Goal: Task Accomplishment & Management: Use online tool/utility

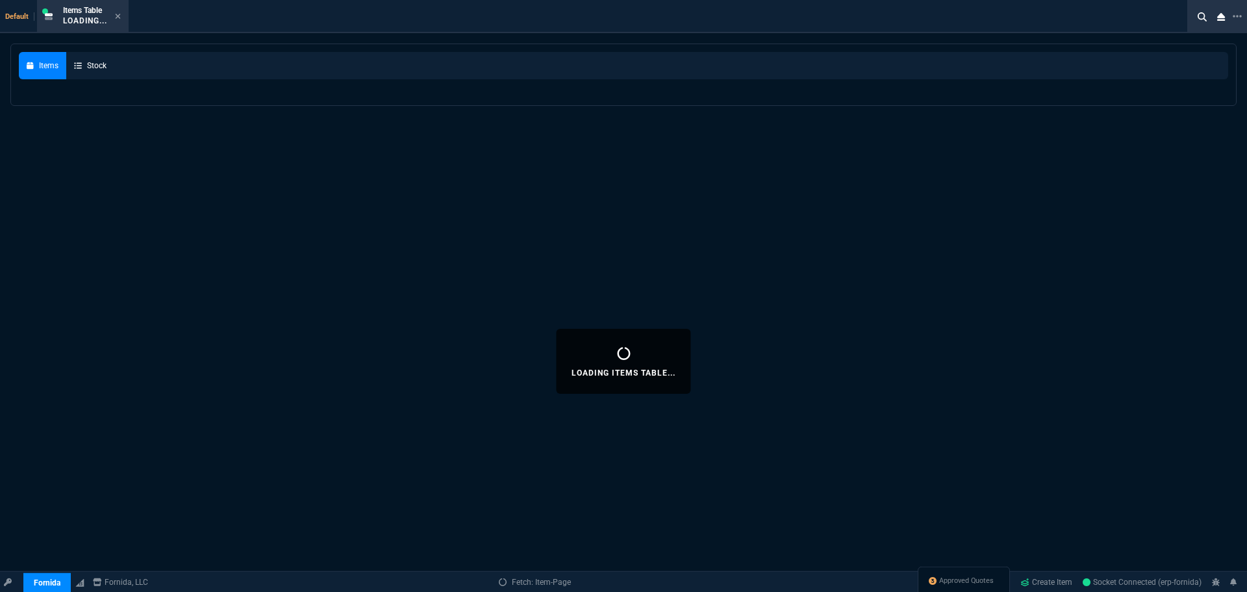
select select "9: OCAM"
select select
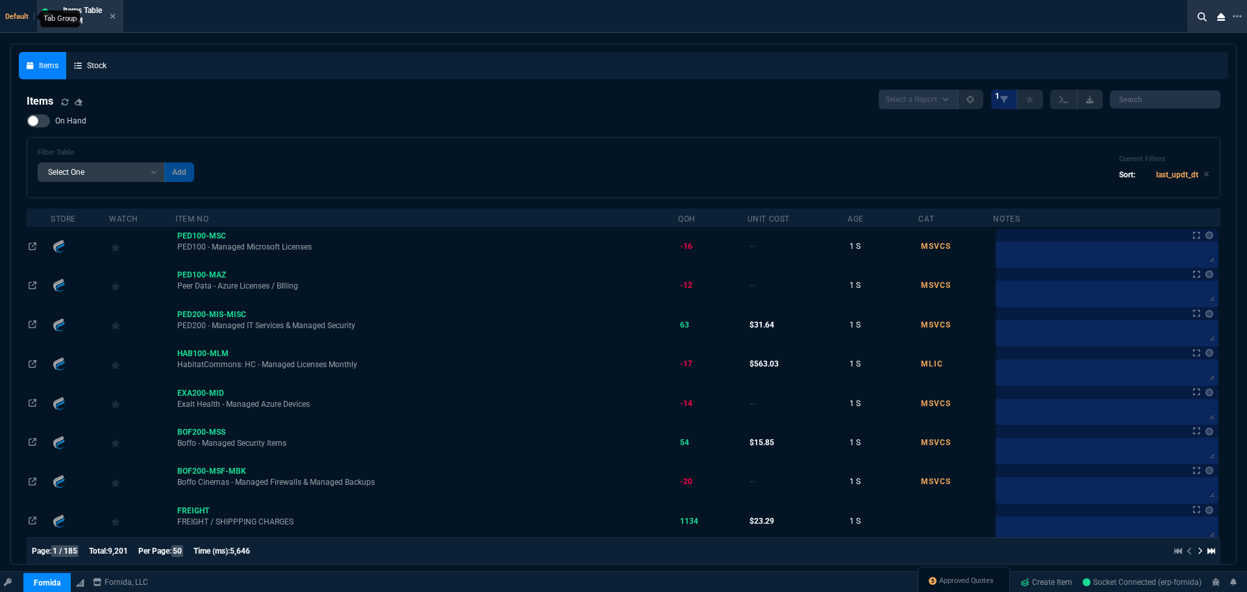
click at [7, 19] on span "Default" at bounding box center [19, 16] width 29 height 8
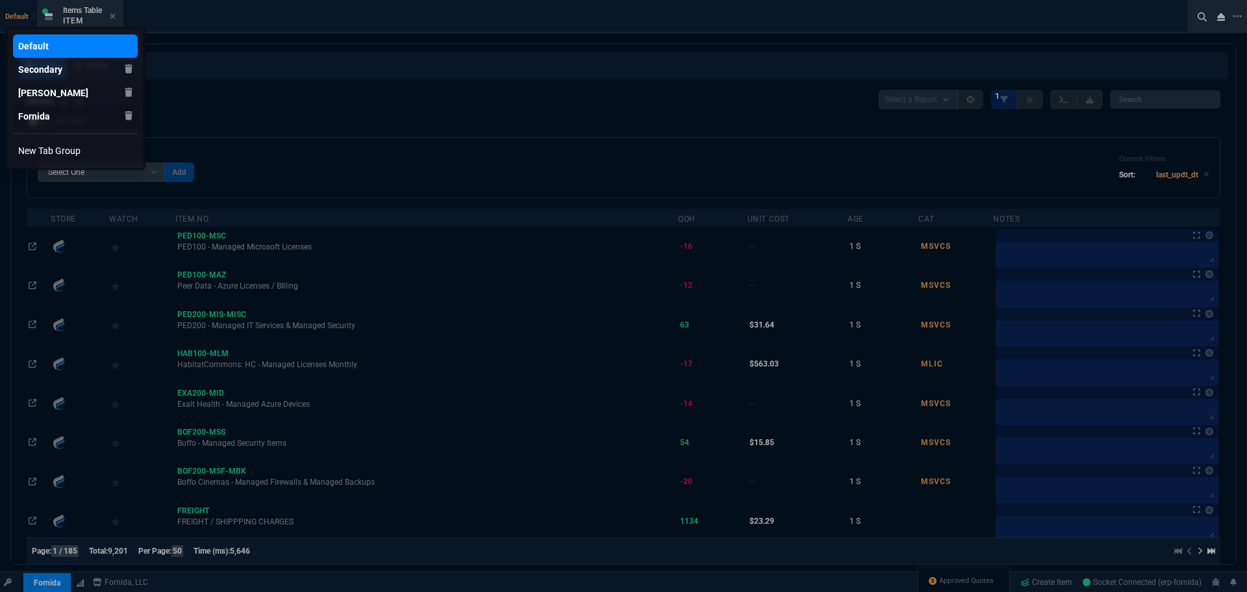
click at [42, 53] on div "Fornida" at bounding box center [33, 46] width 31 height 13
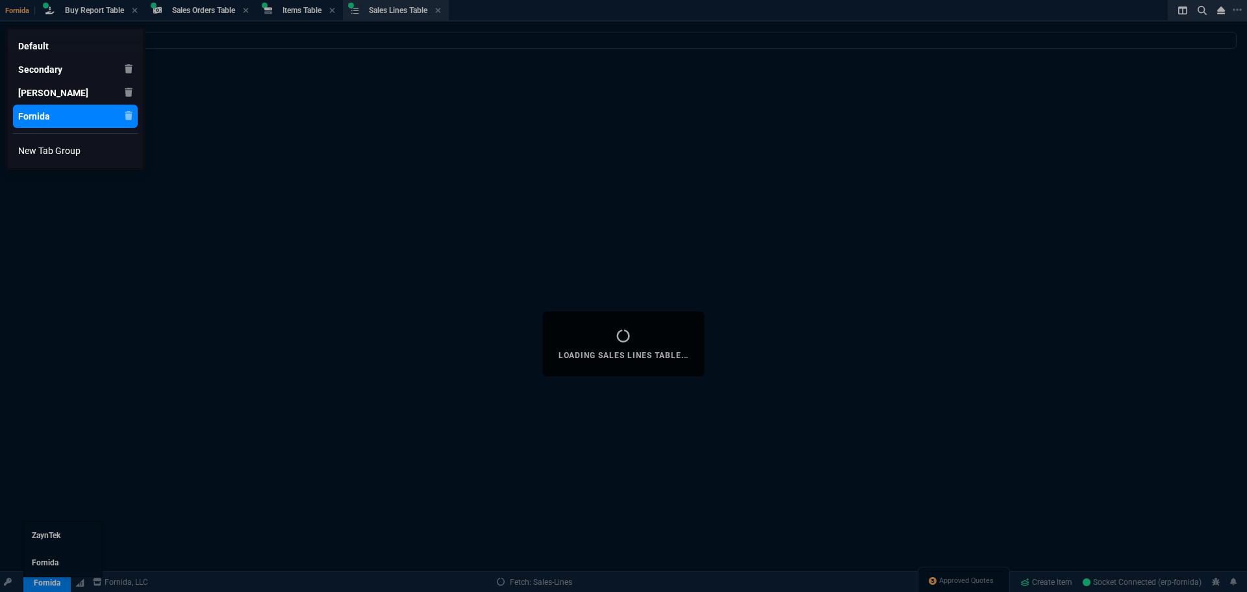
click at [45, 580] on div at bounding box center [623, 296] width 1247 height 592
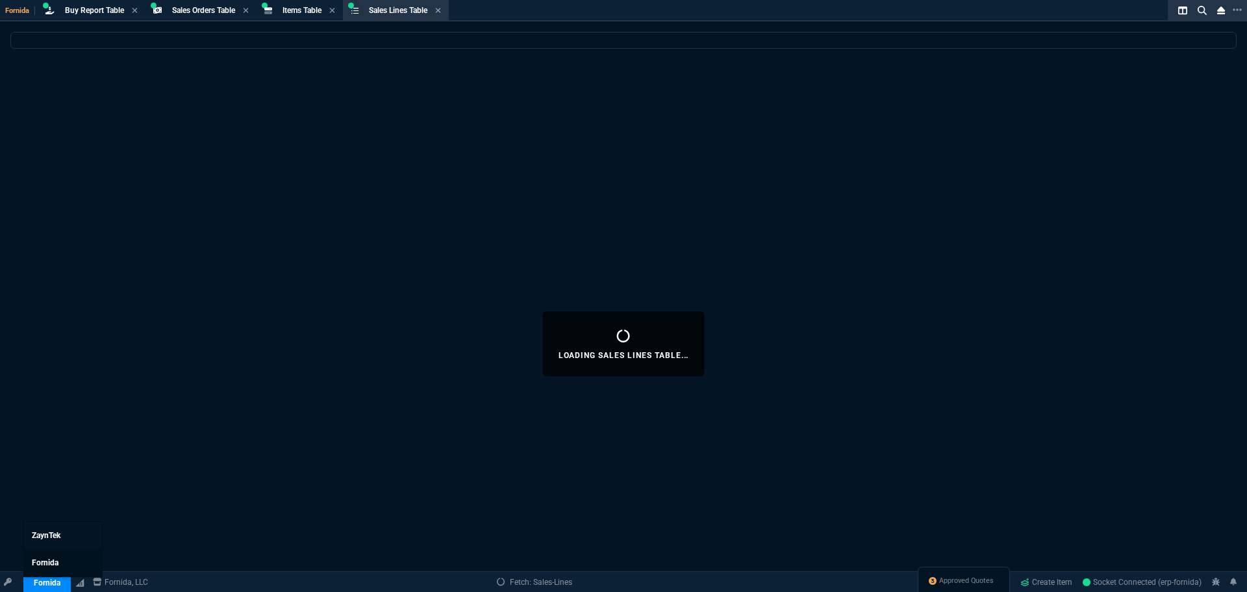
click at [38, 556] on link "Fornida" at bounding box center [63, 562] width 78 height 27
select select
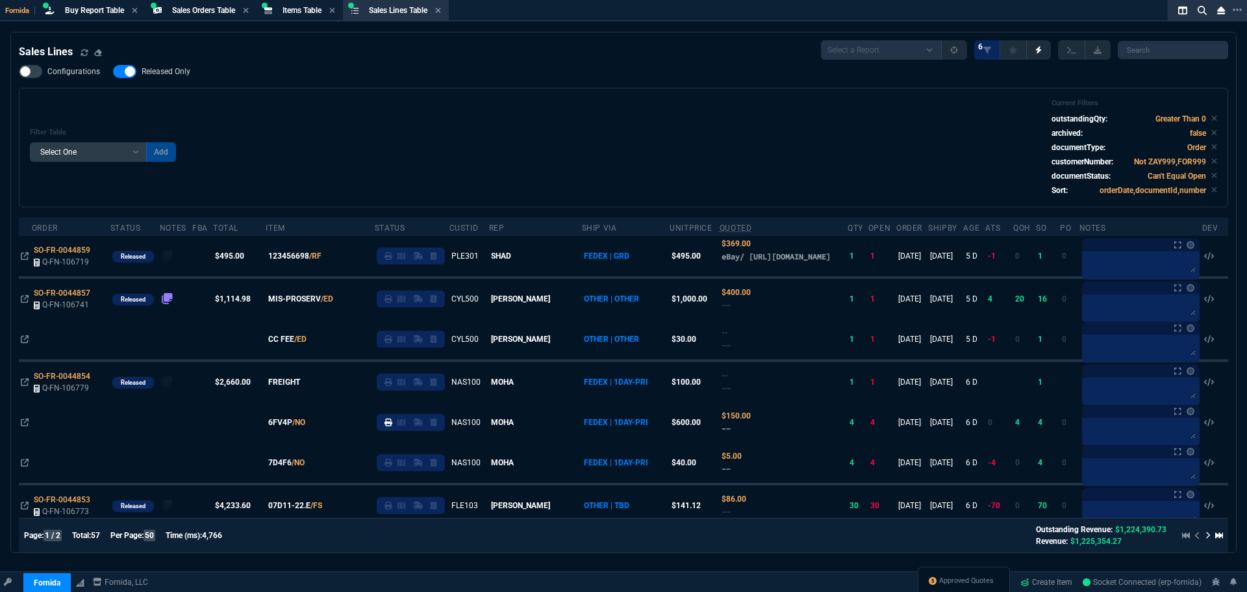
click at [281, 107] on div "Filter Table Select One Add Filter () Age () ATS () Cond (itemVariantCode) Cust…" at bounding box center [624, 147] width 1188 height 97
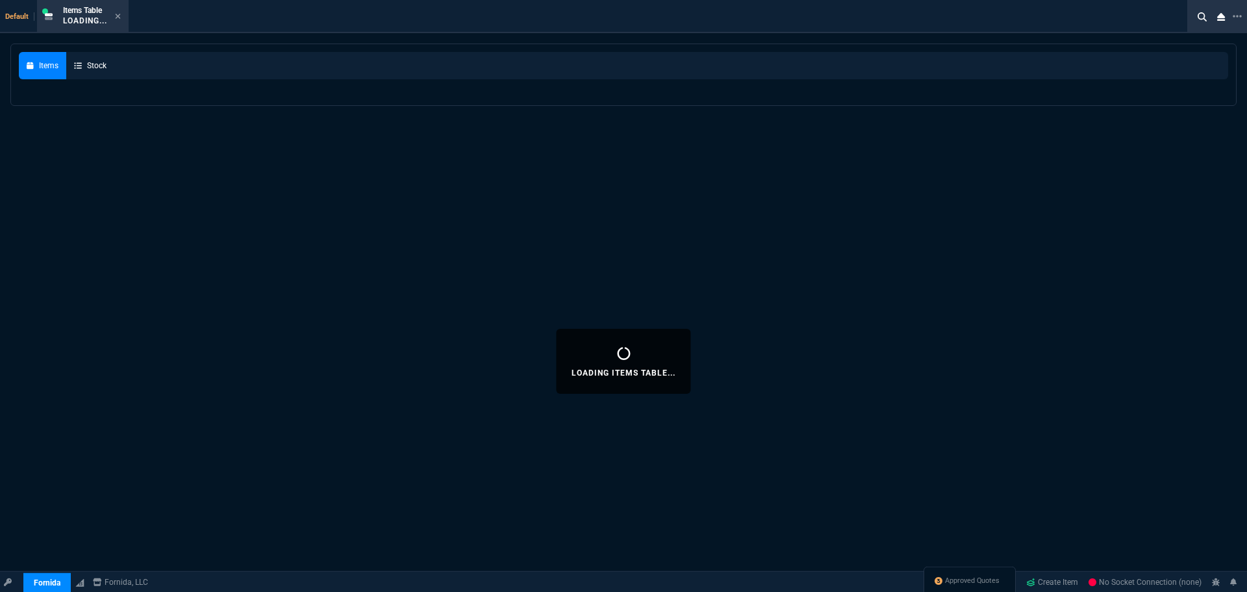
select select "9: OCAM"
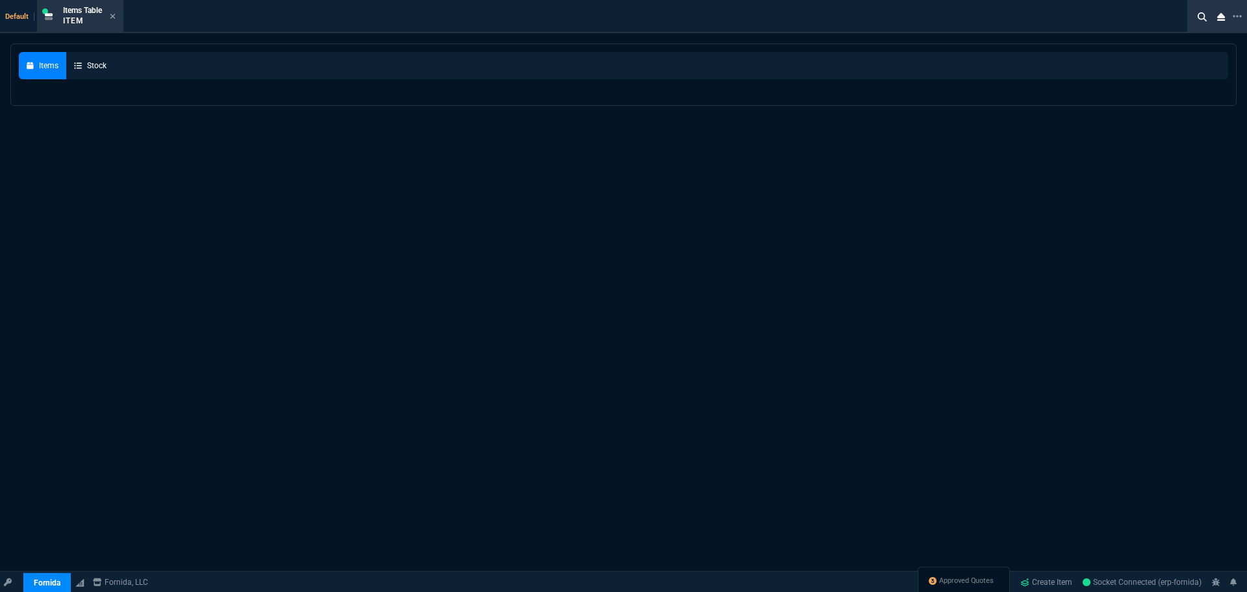
select select
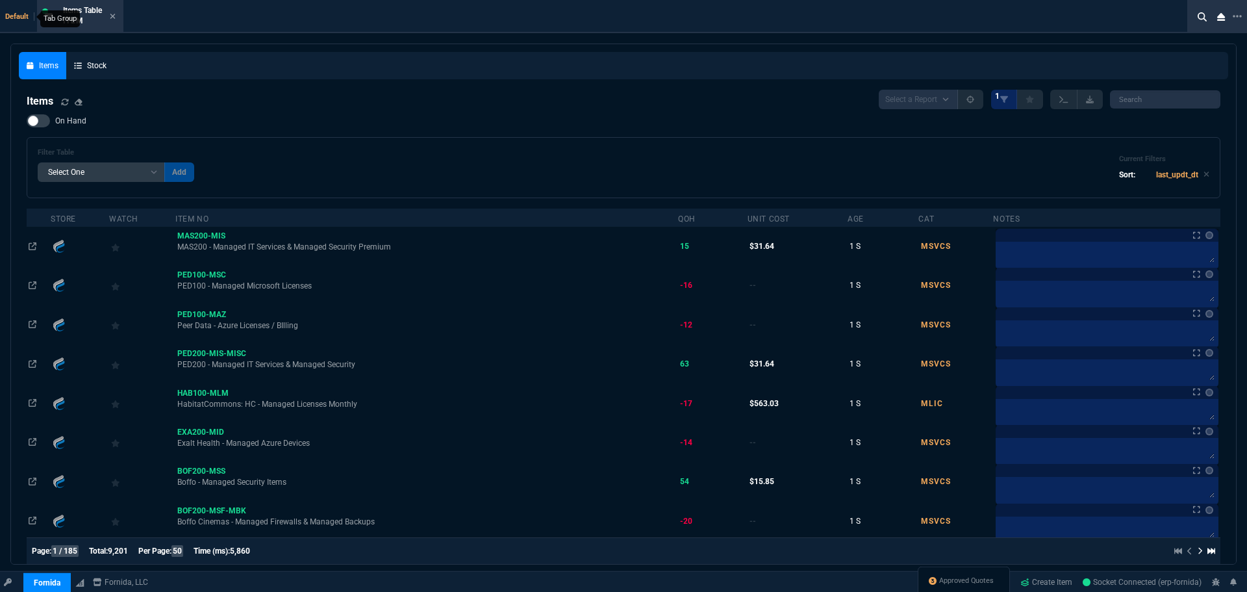
click at [21, 14] on span "Default" at bounding box center [19, 16] width 29 height 8
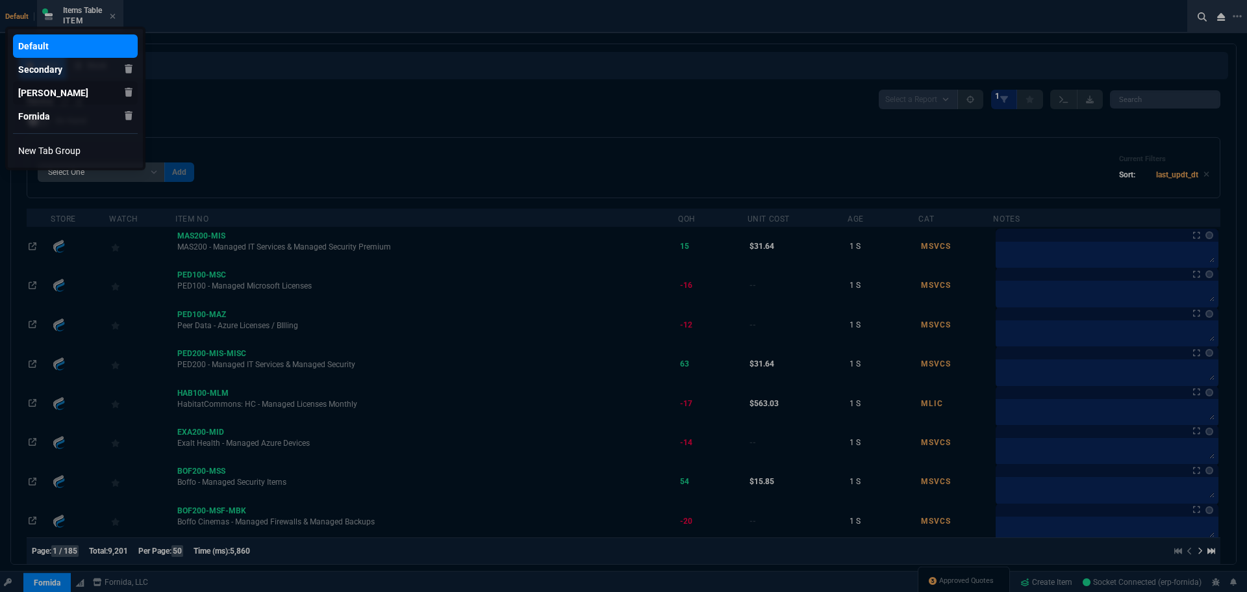
click at [42, 53] on div "[PERSON_NAME]" at bounding box center [33, 46] width 31 height 13
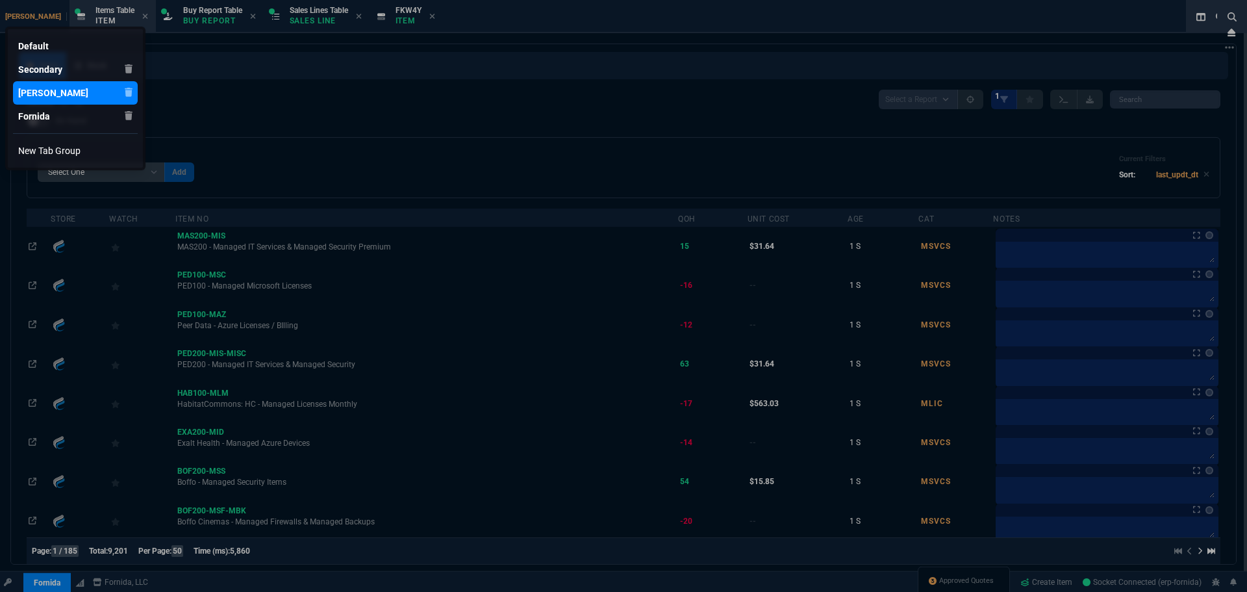
click at [49, 580] on div at bounding box center [623, 296] width 1247 height 592
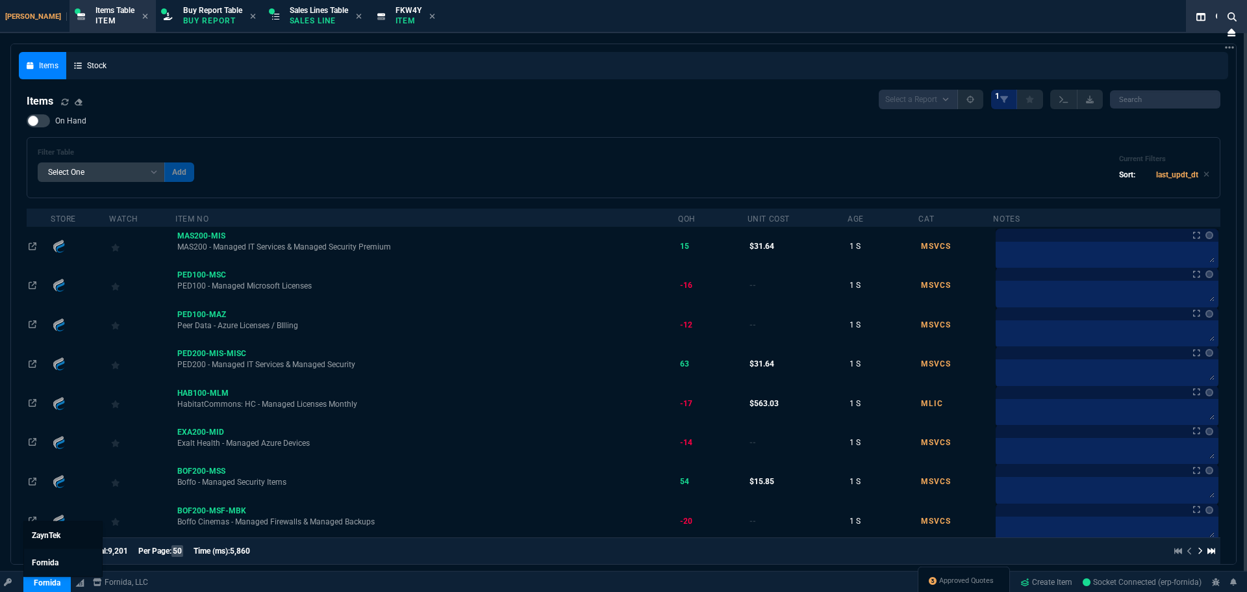
click at [52, 535] on span "ZaynTek" at bounding box center [46, 535] width 29 height 9
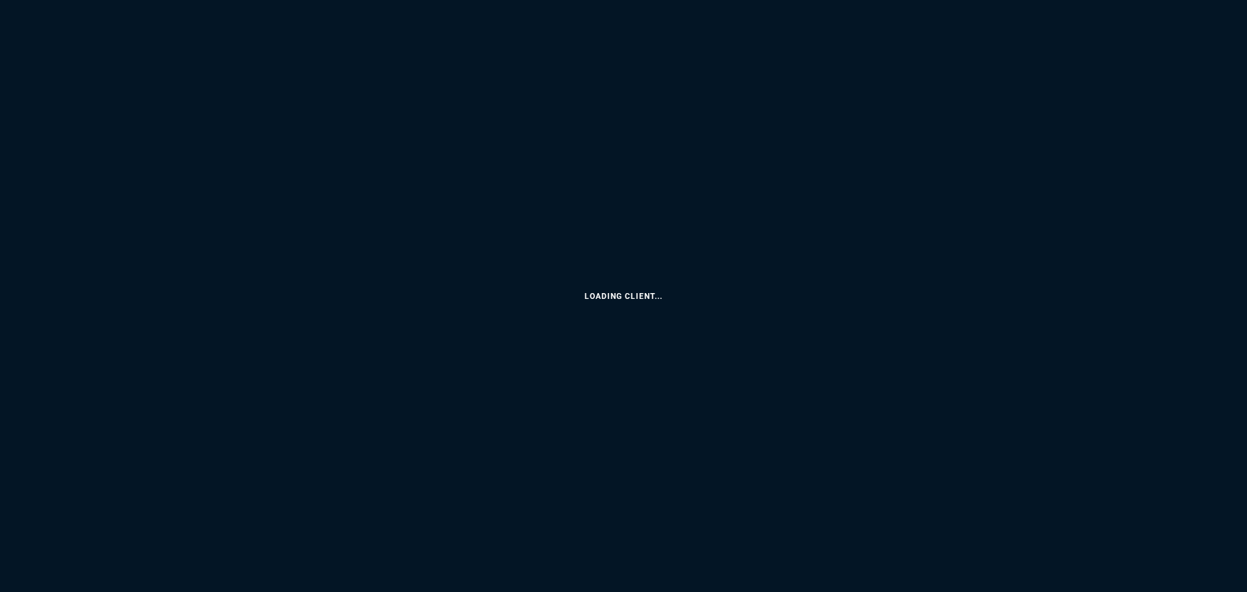
click at [387, 0] on html "Loading Client... Copy Next — ChatGPT Close" at bounding box center [623, 0] width 1247 height 0
select select "9: OCAM"
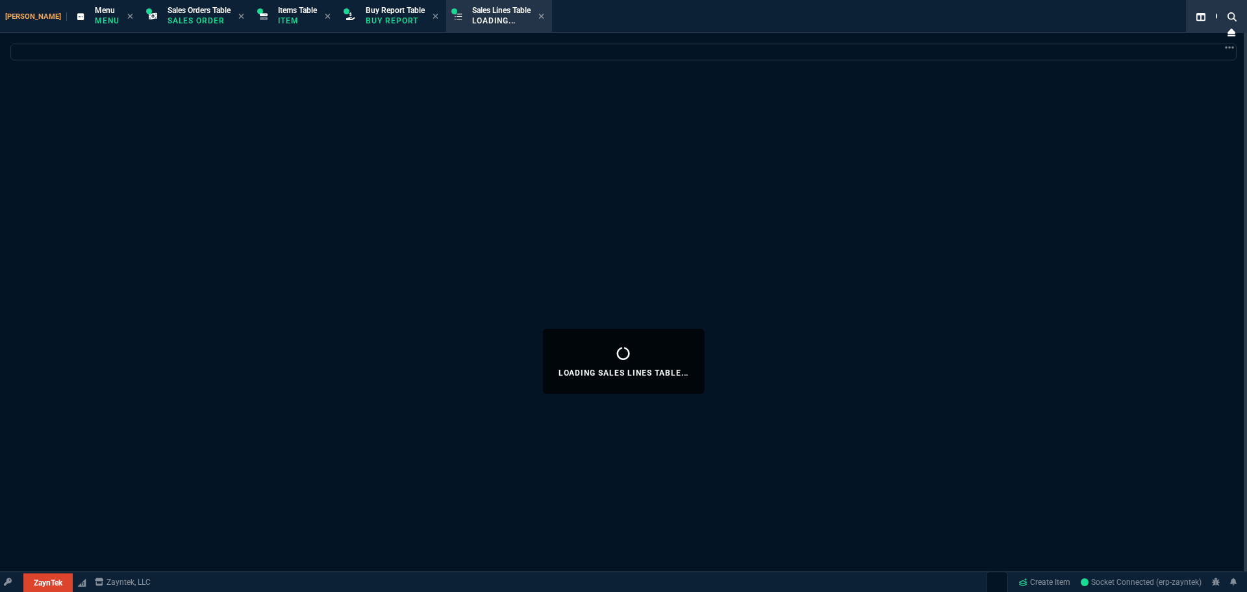
select select
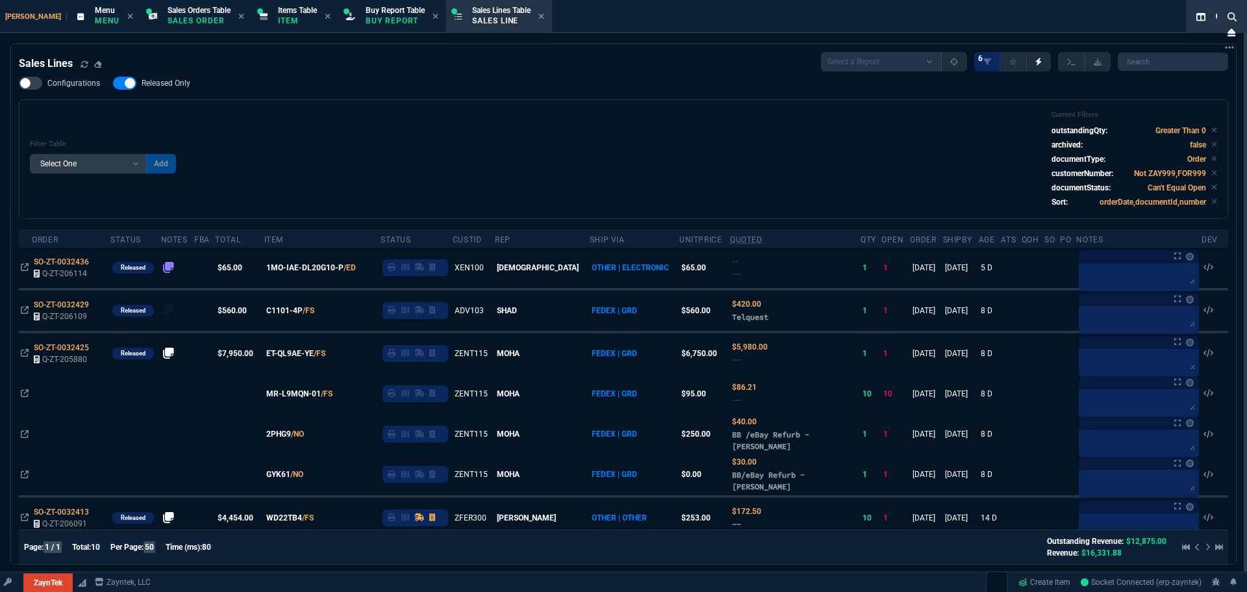
type input "11"
type input "770"
type input "9"
type input "84"
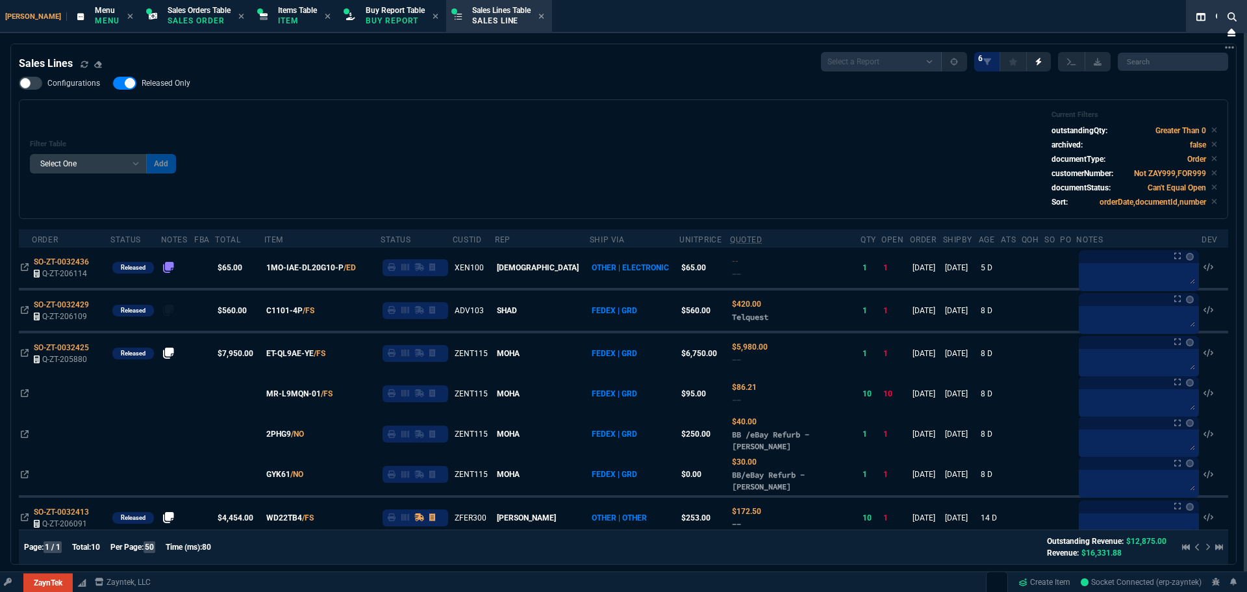
type input "210"
type input "-100"
type input "-30"
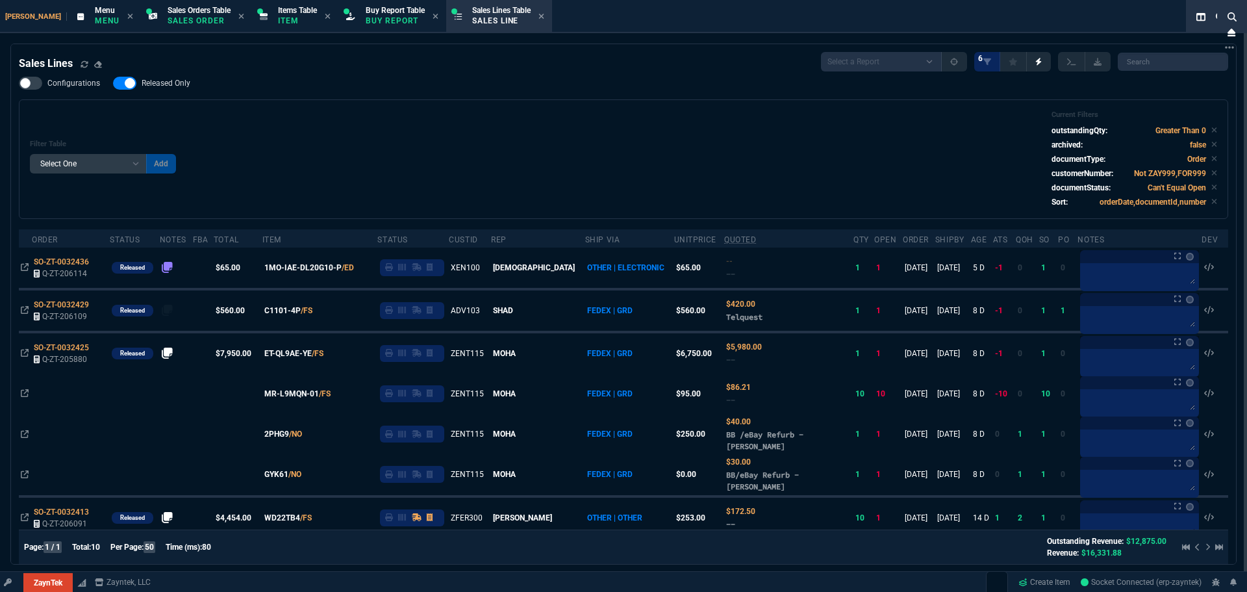
type input "9435"
type input "28"
type input "162.91"
type input "42"
type input "477.38"
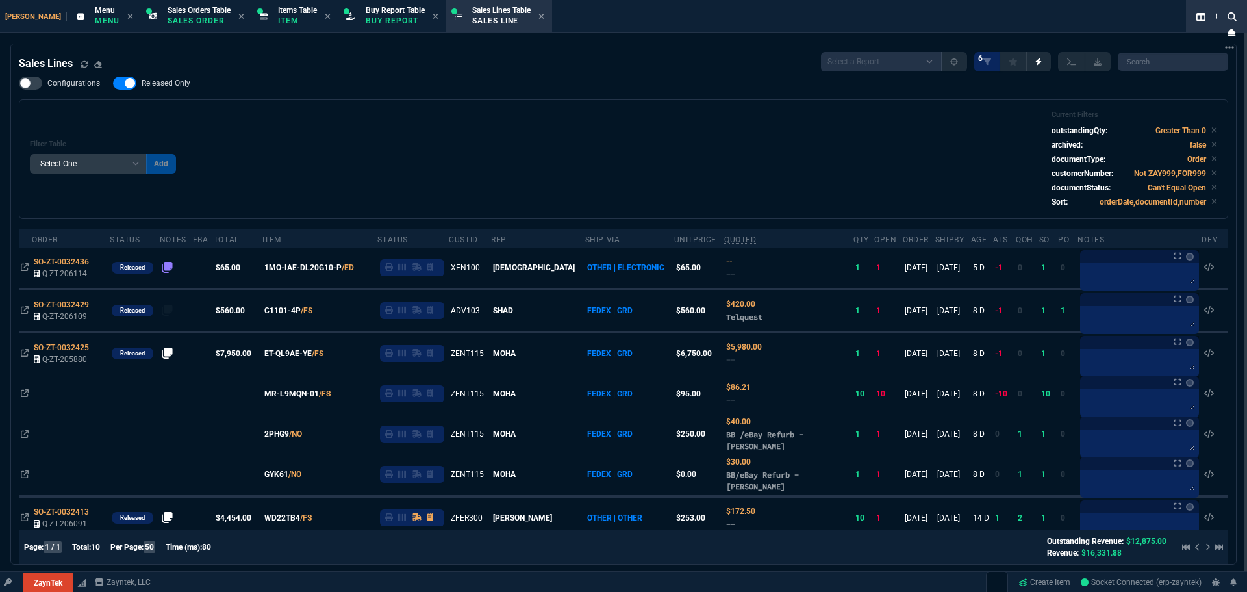
type input "48"
type input "109"
type input "100"
